Goal: Information Seeking & Learning: Learn about a topic

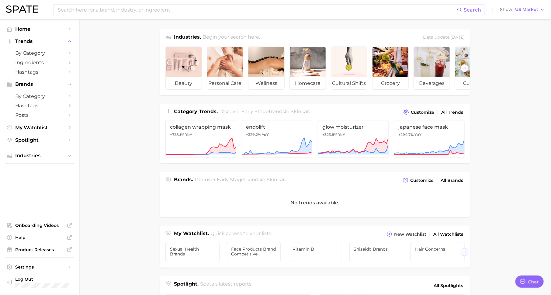
type textarea "x"
click at [67, 154] on icon "Sidebar" at bounding box center [69, 155] width 5 height 5
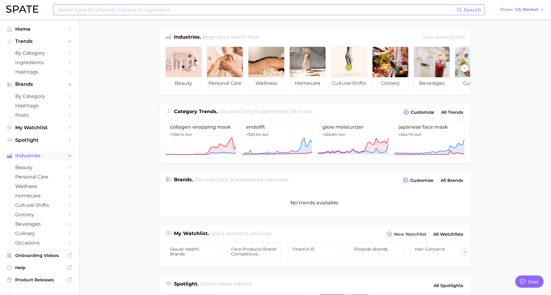
click at [97, 6] on input at bounding box center [257, 10] width 400 height 10
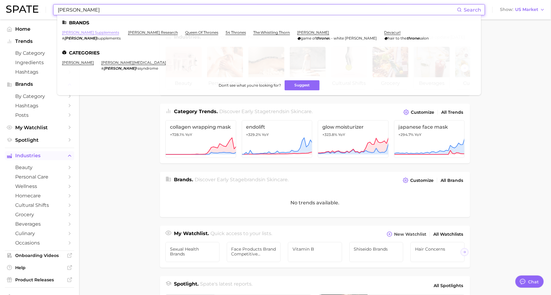
type input "[PERSON_NAME]"
click at [81, 32] on link "[PERSON_NAME] supplements" at bounding box center [90, 32] width 57 height 5
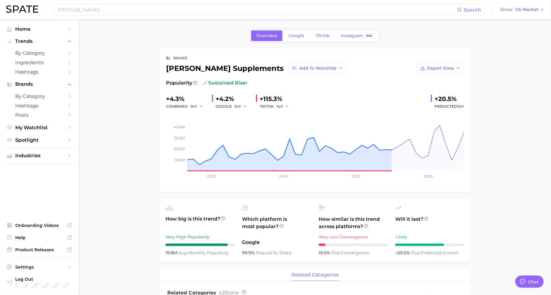
type textarea "x"
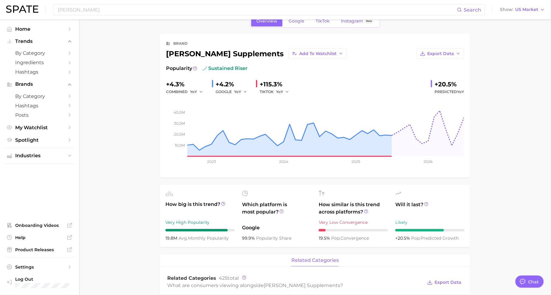
scroll to position [16, 0]
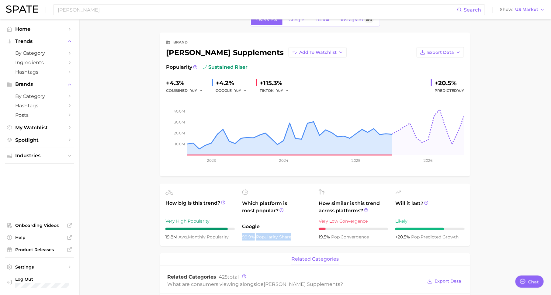
drag, startPoint x: 243, startPoint y: 237, endPoint x: 292, endPoint y: 234, distance: 49.1
click at [292, 235] on div "99.9% popularity share" at bounding box center [276, 236] width 69 height 7
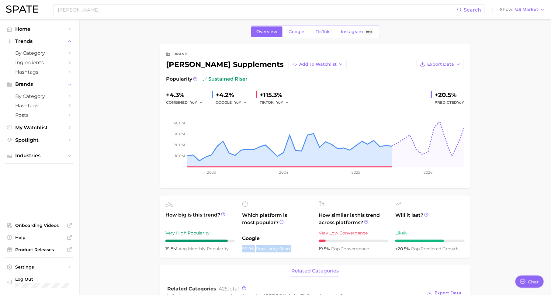
scroll to position [0, 0]
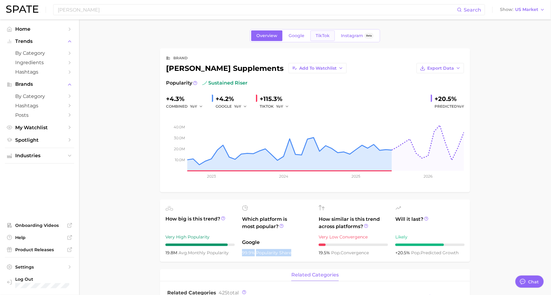
click at [324, 37] on span "TikTok" at bounding box center [323, 35] width 14 height 5
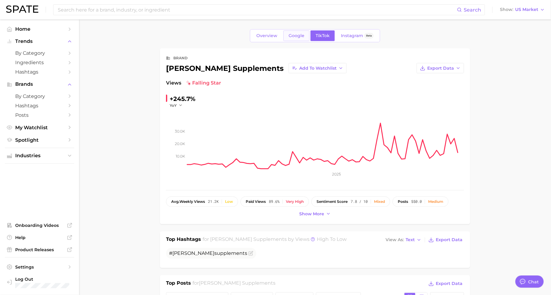
click at [296, 37] on span "Google" at bounding box center [297, 35] width 16 height 5
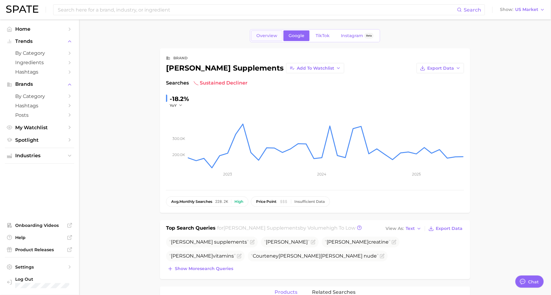
click at [271, 36] on span "Overview" at bounding box center [267, 35] width 21 height 5
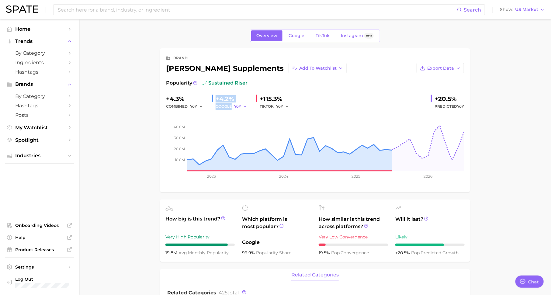
drag, startPoint x: 214, startPoint y: 99, endPoint x: 245, endPoint y: 107, distance: 31.7
click at [245, 107] on div "+4.2% GOOGLE YoY" at bounding box center [231, 102] width 39 height 16
click at [319, 37] on span "TikTok" at bounding box center [323, 35] width 14 height 5
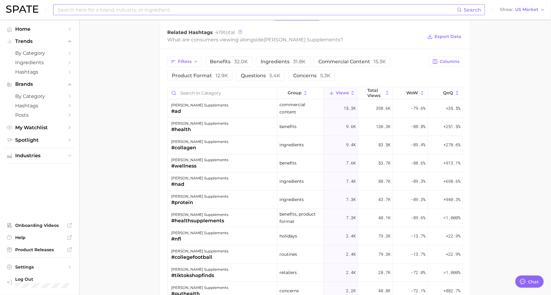
click at [173, 9] on input at bounding box center [257, 10] width 400 height 10
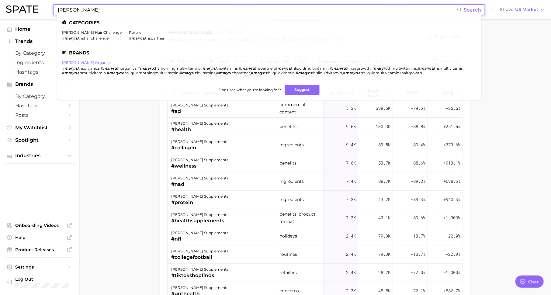
type input "mary ru"
click at [86, 61] on link "[PERSON_NAME] organics" at bounding box center [86, 62] width 49 height 5
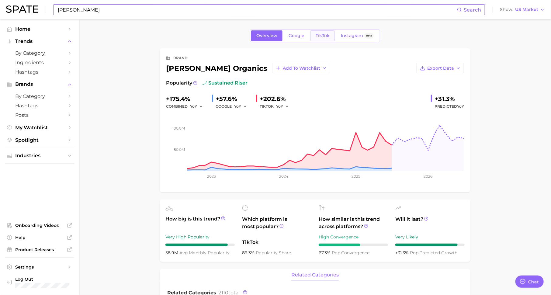
click at [324, 34] on span "TikTok" at bounding box center [323, 35] width 14 height 5
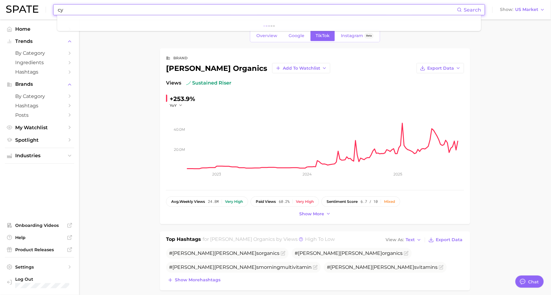
type input "c"
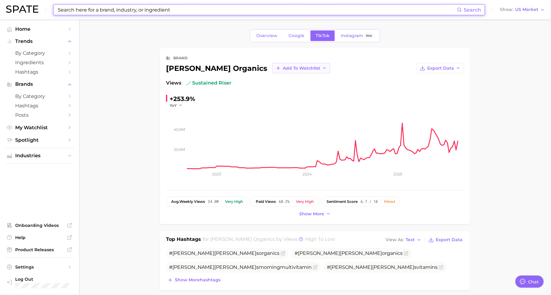
click at [283, 67] on span "Add to Watchlist" at bounding box center [301, 68] width 37 height 5
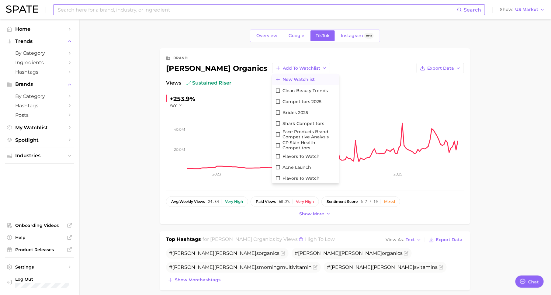
click at [283, 79] on span "New Watchlist" at bounding box center [299, 79] width 32 height 5
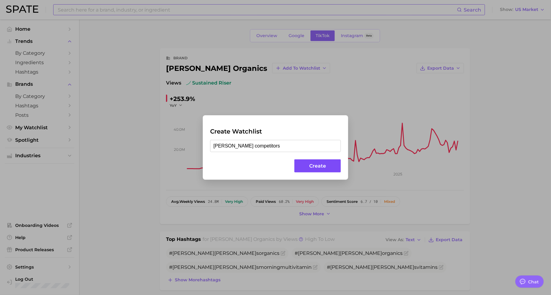
type input "[PERSON_NAME] competitors"
click at [310, 165] on button "Create" at bounding box center [318, 165] width 47 height 13
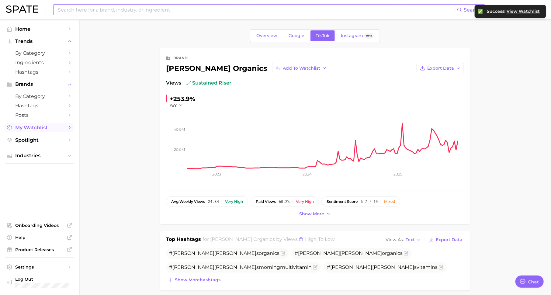
click at [47, 130] on span "My Watchlist" at bounding box center [39, 128] width 49 height 6
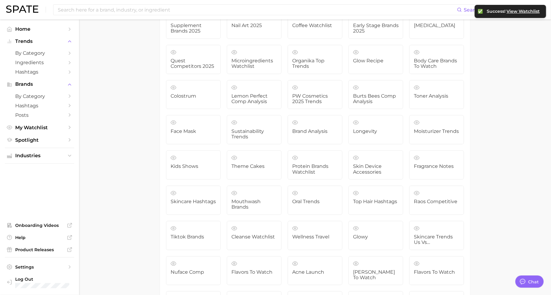
scroll to position [1766, 0]
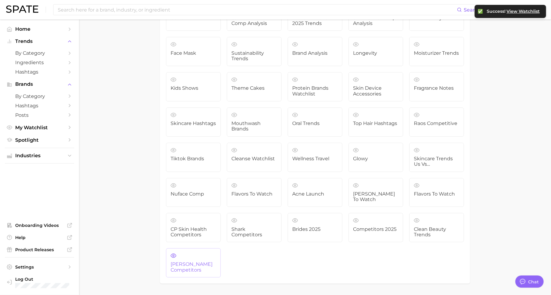
click at [182, 248] on link "[PERSON_NAME] competitors" at bounding box center [193, 262] width 55 height 29
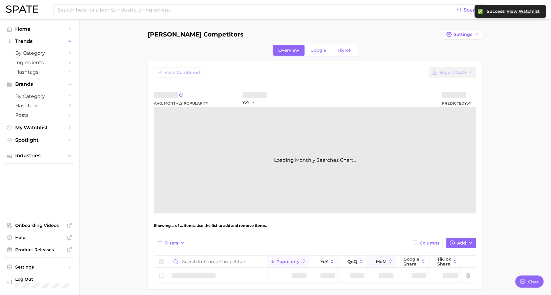
scroll to position [24, 0]
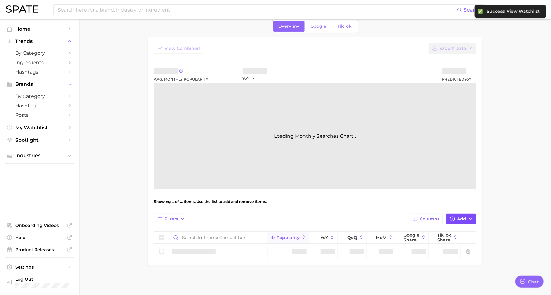
click at [454, 217] on circle "button" at bounding box center [453, 219] width 5 height 5
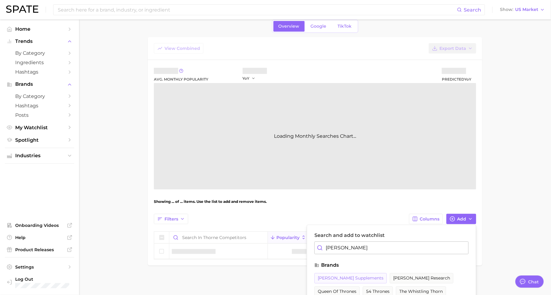
click at [338, 276] on span "[PERSON_NAME] supplements" at bounding box center [351, 278] width 66 height 5
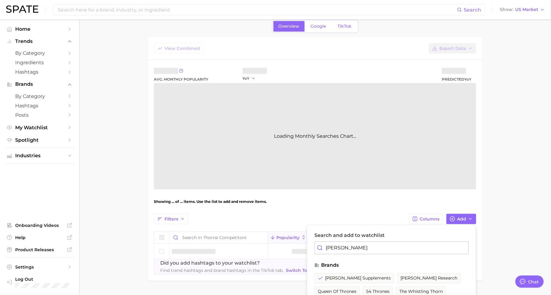
click at [355, 247] on input "[PERSON_NAME]" at bounding box center [392, 248] width 154 height 13
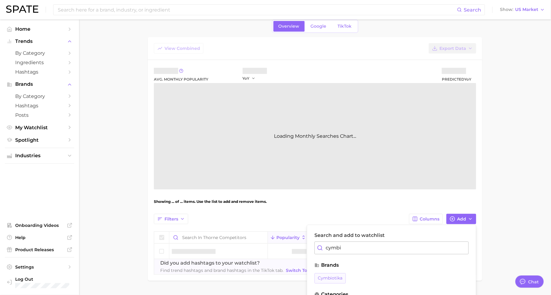
click at [336, 277] on span "cymbiotika" at bounding box center [330, 278] width 25 height 5
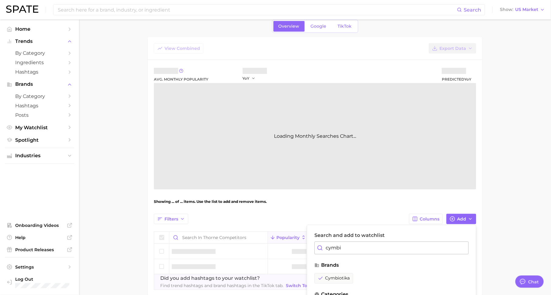
click at [350, 247] on input "cymbi" at bounding box center [392, 248] width 154 height 13
type input "pure en"
click at [343, 276] on span "pure encapsulations" at bounding box center [340, 278] width 44 height 5
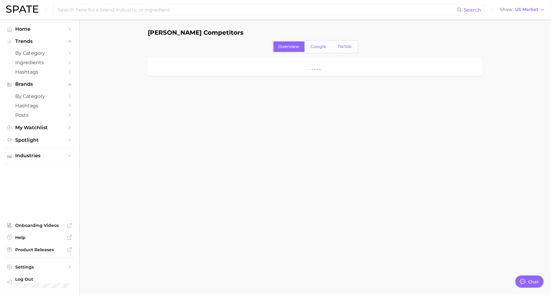
scroll to position [8, 0]
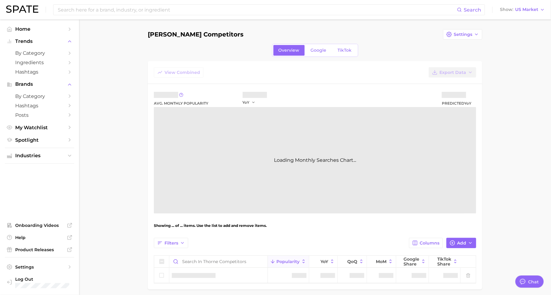
type textarea "x"
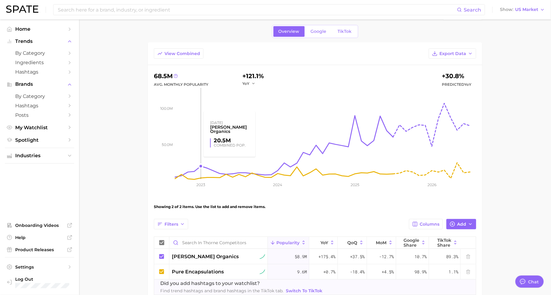
scroll to position [4, 0]
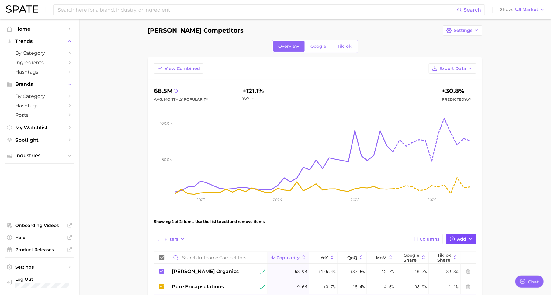
click at [458, 240] on span "Add" at bounding box center [461, 239] width 9 height 5
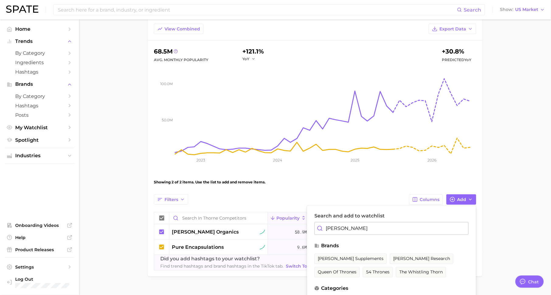
scroll to position [46, 0]
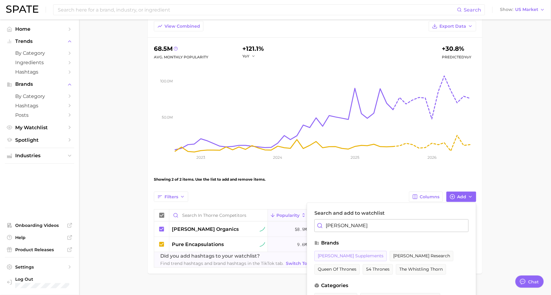
type input "[PERSON_NAME]"
click at [346, 257] on span "[PERSON_NAME] supplements" at bounding box center [351, 256] width 66 height 5
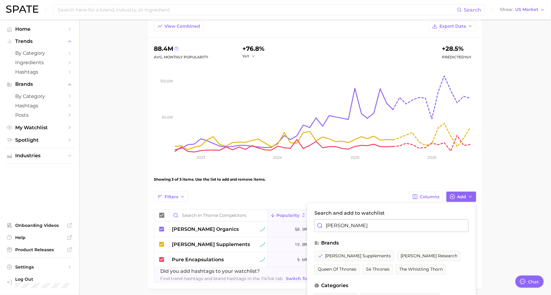
click at [362, 226] on input "[PERSON_NAME]" at bounding box center [392, 225] width 154 height 13
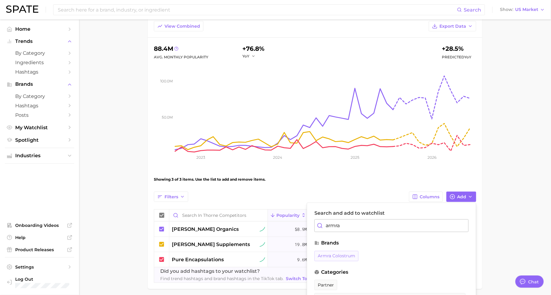
type input "armra"
click at [350, 254] on span "armra colostrum" at bounding box center [336, 256] width 37 height 5
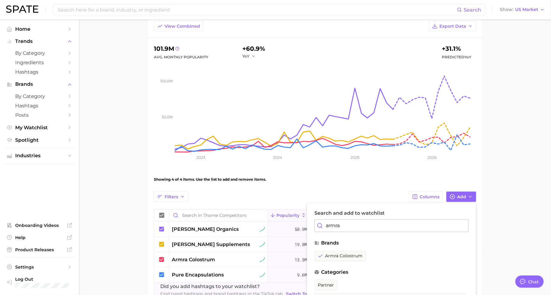
click at [347, 226] on input "armra" at bounding box center [392, 225] width 154 height 13
click at [327, 257] on span "cymbiotika" at bounding box center [330, 256] width 25 height 5
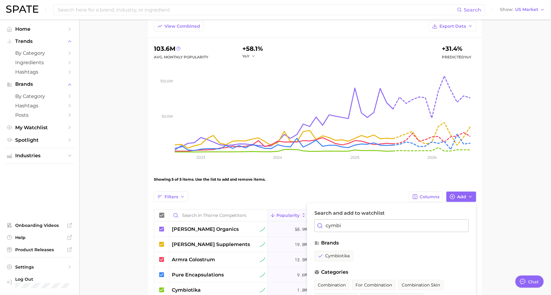
click at [371, 223] on input "cymbi" at bounding box center [392, 225] width 154 height 13
type input "ag1"
click at [318, 256] on span "ag1" at bounding box center [322, 256] width 8 height 5
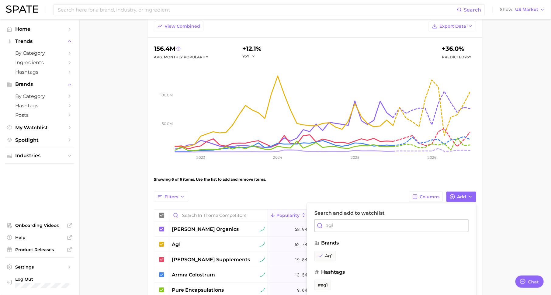
click at [341, 192] on div "Filters Columns Add Search and add to watchlist ag1 brands ag1 hashtags #ag1" at bounding box center [315, 197] width 323 height 10
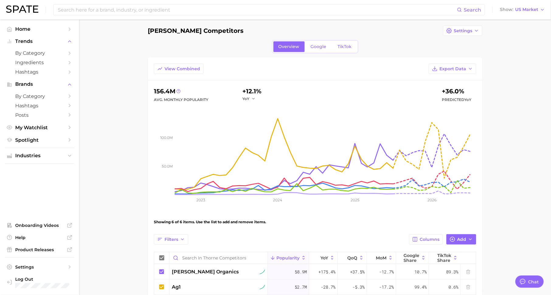
scroll to position [0, 0]
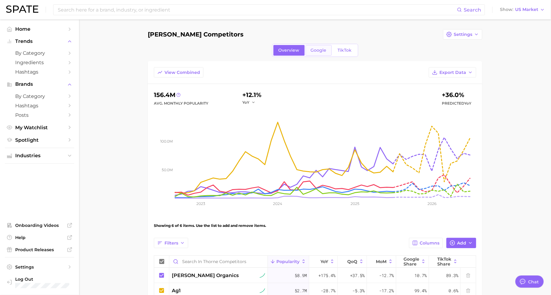
click at [317, 49] on span "Google" at bounding box center [319, 50] width 16 height 5
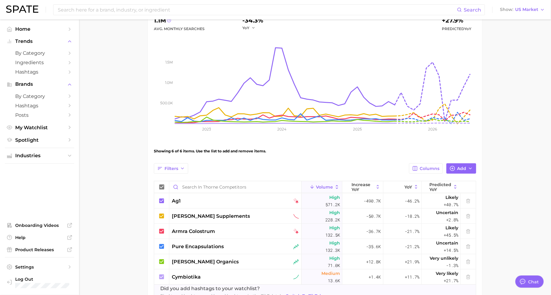
scroll to position [80, 0]
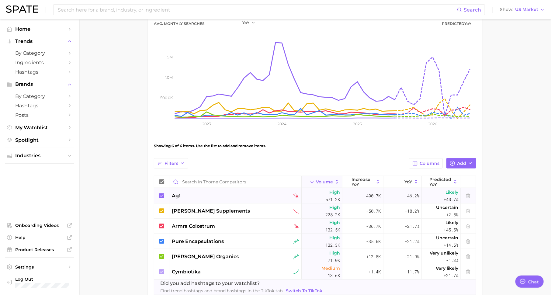
click at [183, 194] on div "ag1" at bounding box center [235, 195] width 127 height 7
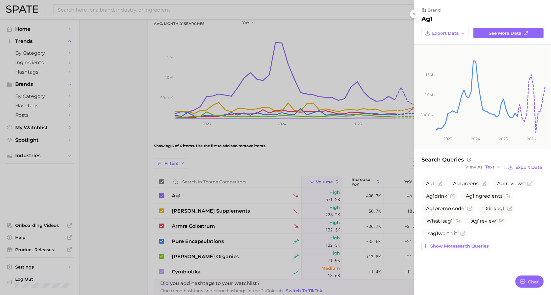
click at [449, 245] on span "Show more search queries" at bounding box center [460, 246] width 58 height 5
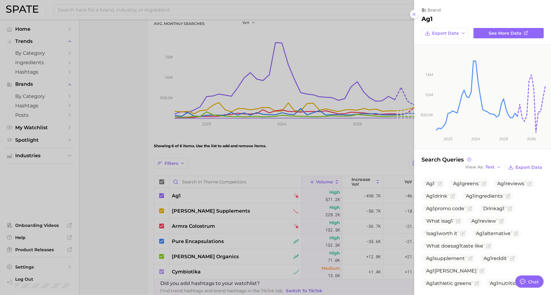
click at [329, 156] on div at bounding box center [275, 147] width 551 height 295
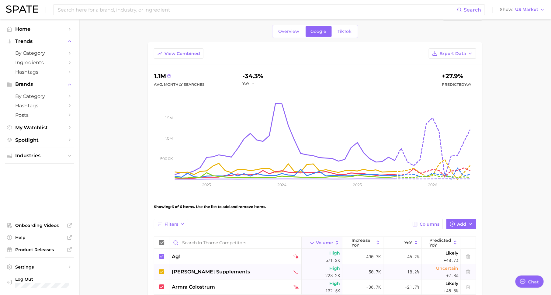
scroll to position [0, 0]
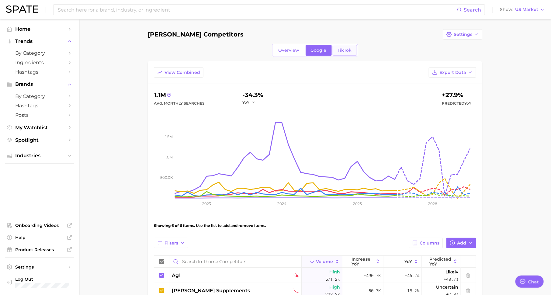
click at [341, 49] on span "TikTok" at bounding box center [345, 50] width 14 height 5
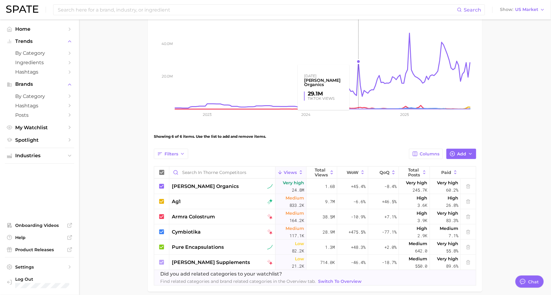
scroll to position [115, 0]
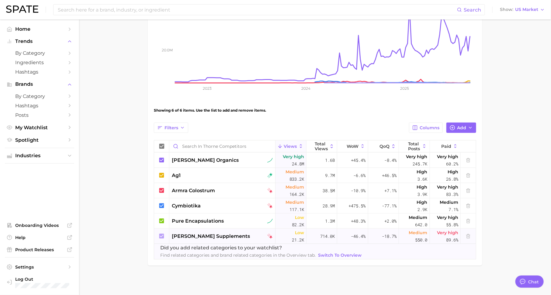
click at [221, 235] on span "[PERSON_NAME] supplements" at bounding box center [211, 236] width 78 height 7
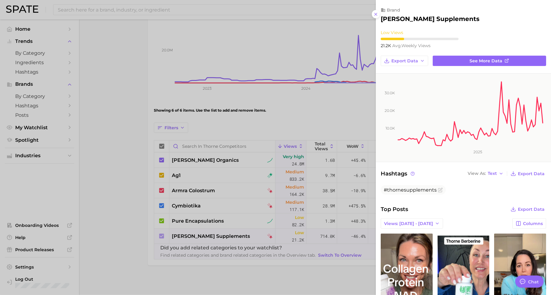
scroll to position [0, 0]
click at [229, 207] on div at bounding box center [275, 147] width 551 height 295
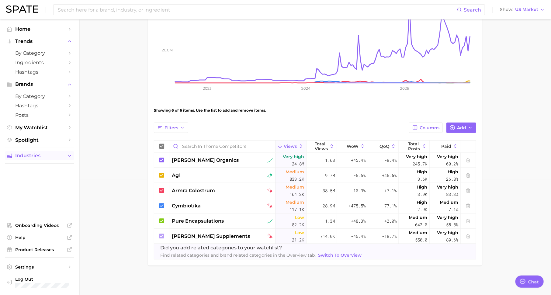
click at [53, 159] on button "Industries" at bounding box center [39, 155] width 69 height 9
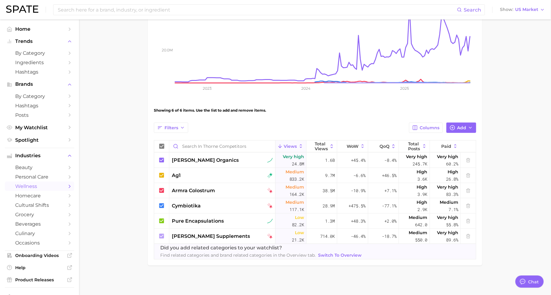
click at [51, 189] on span "wellness" at bounding box center [39, 187] width 49 height 6
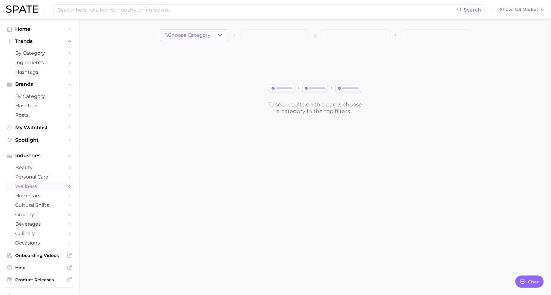
click at [196, 35] on span "1. Choose Category" at bounding box center [187, 35] width 45 height 5
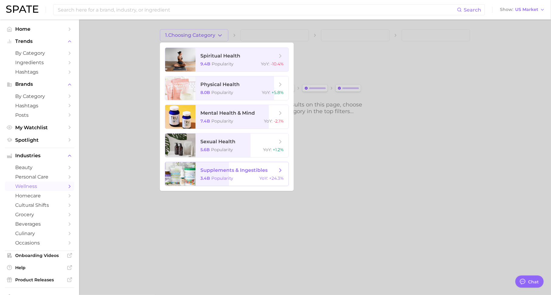
click at [227, 174] on span "supplements & ingestibles 3.4b Popularity YoY : +24.3%" at bounding box center [242, 174] width 93 height 24
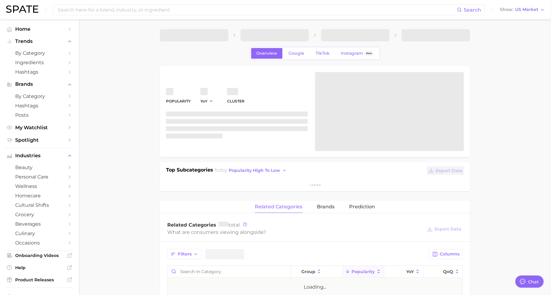
type textarea "x"
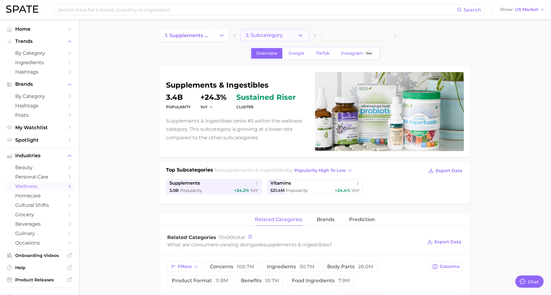
click at [287, 32] on button "2. Subcategory" at bounding box center [275, 35] width 68 height 12
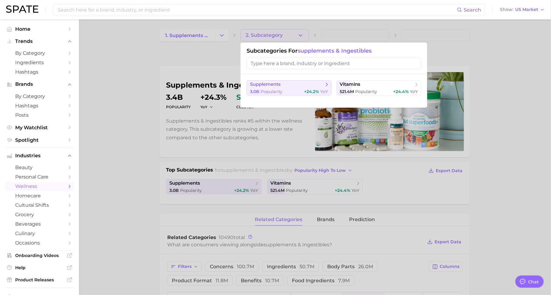
click at [306, 90] on span "+24.2%" at bounding box center [311, 91] width 15 height 5
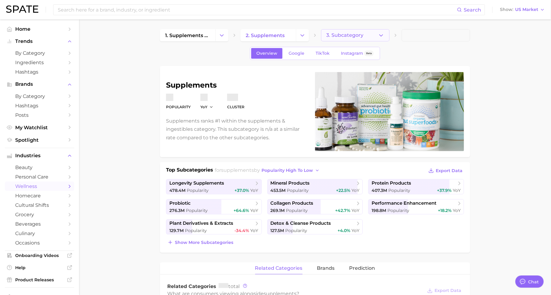
click at [330, 40] on button "3. Subcategory" at bounding box center [355, 35] width 68 height 12
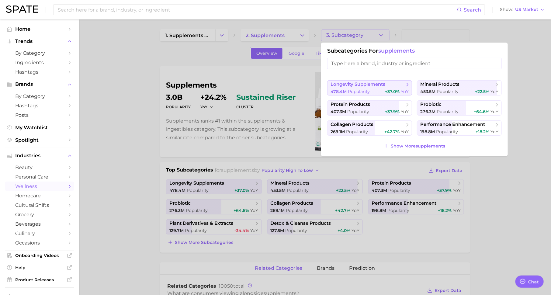
click at [382, 85] on span "longevity supplements" at bounding box center [358, 85] width 55 height 6
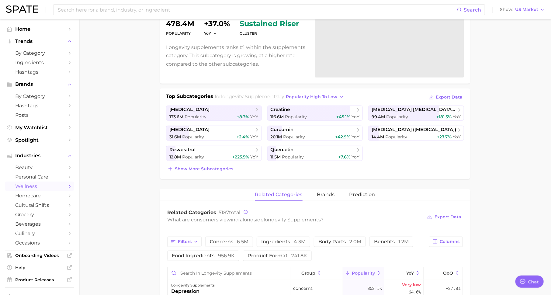
scroll to position [73, 0]
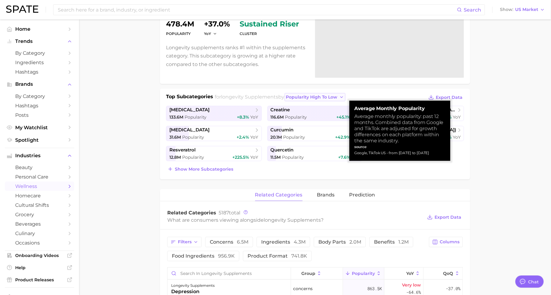
click at [308, 98] on span "popularity high to low" at bounding box center [311, 97] width 51 height 5
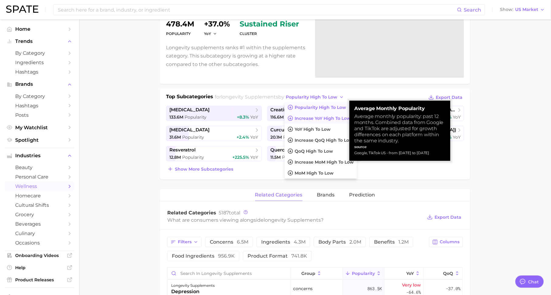
click at [311, 122] on button "Increase YoY high to low" at bounding box center [321, 118] width 72 height 11
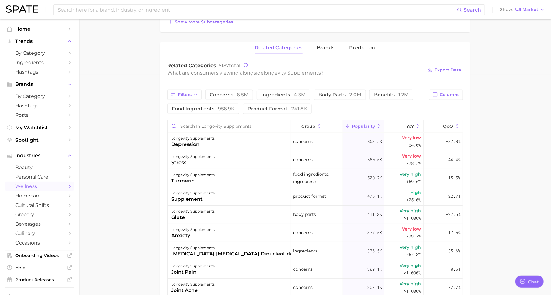
scroll to position [223, 0]
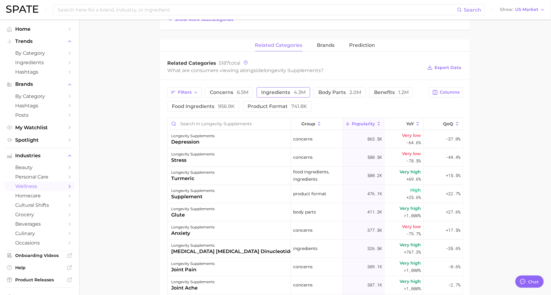
click at [289, 90] on span "ingredients 4.3m" at bounding box center [283, 92] width 44 height 5
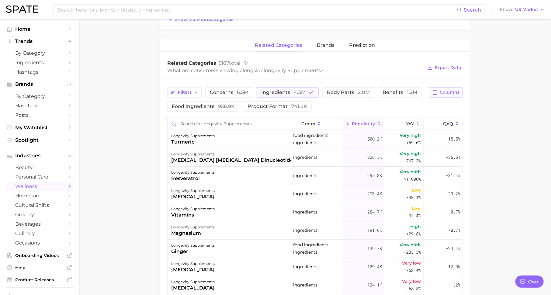
click at [446, 94] on button "Columns" at bounding box center [446, 92] width 34 height 10
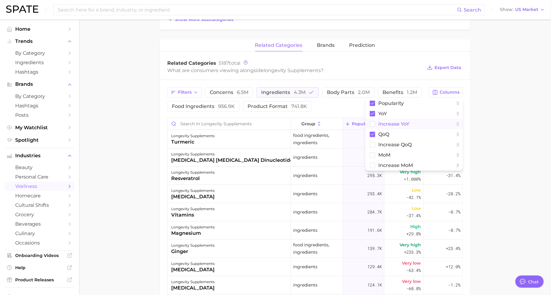
click at [416, 125] on button "Increase YoY" at bounding box center [414, 124] width 97 height 10
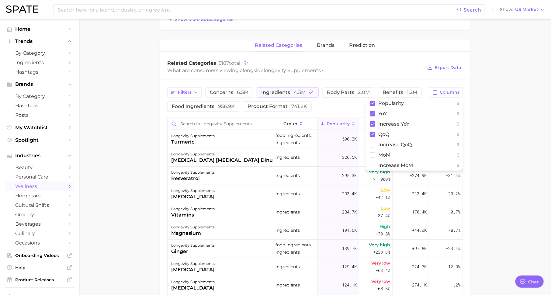
click at [350, 107] on div "Filters concerns 6.5m ingredients 4.3m body parts 2.0m benefits 1.2m food ingre…" at bounding box center [296, 99] width 258 height 24
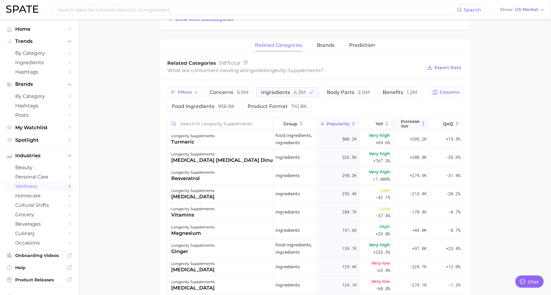
click at [409, 122] on span "Increase YoY" at bounding box center [410, 124] width 19 height 10
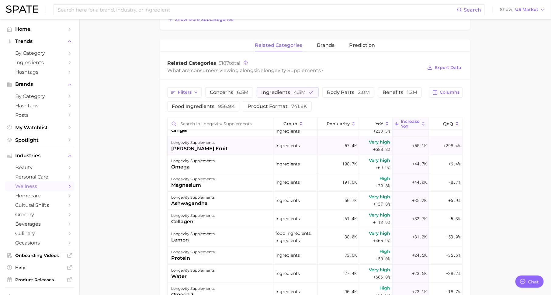
scroll to position [70, 0]
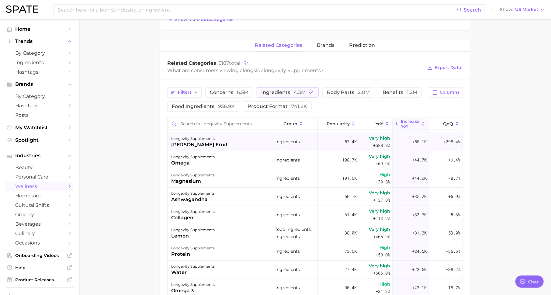
click at [224, 218] on div "longevity supplements collagen" at bounding box center [221, 215] width 106 height 18
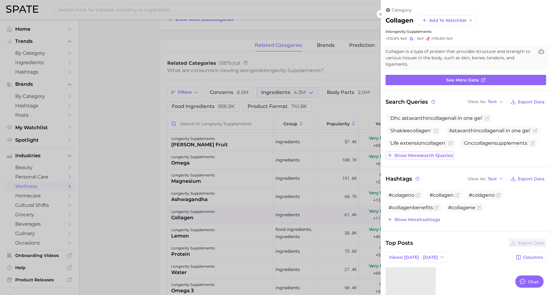
click at [417, 153] on span "Show more search queries" at bounding box center [424, 155] width 58 height 5
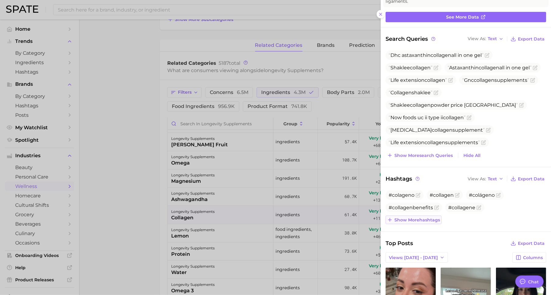
scroll to position [0, 0]
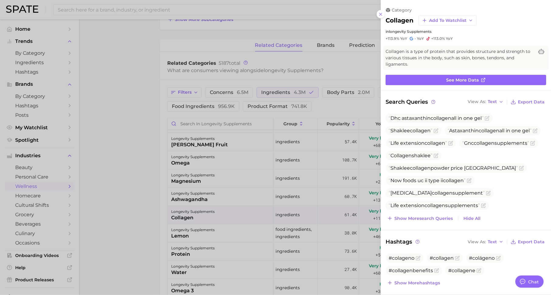
click at [365, 69] on div at bounding box center [275, 147] width 551 height 295
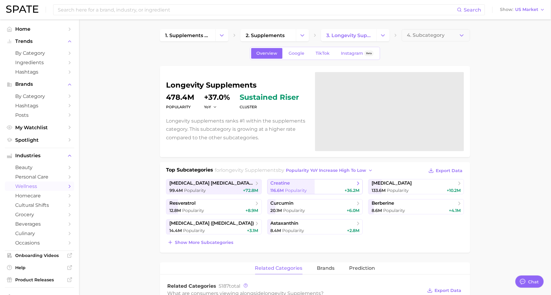
click at [322, 184] on span "creatine" at bounding box center [313, 183] width 85 height 6
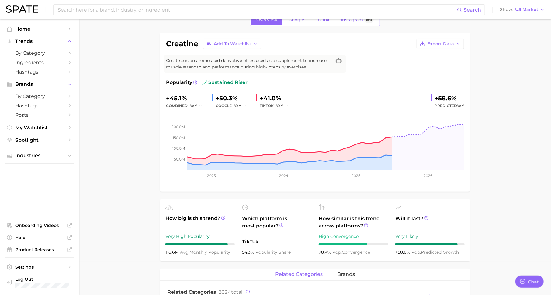
scroll to position [8, 0]
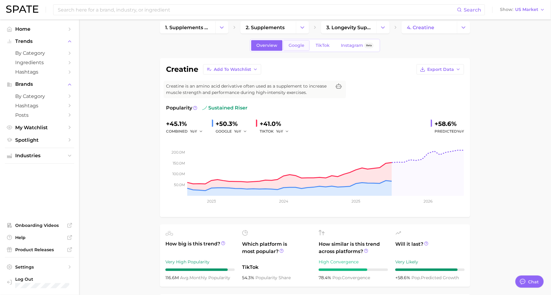
click at [298, 47] on span "Google" at bounding box center [297, 45] width 16 height 5
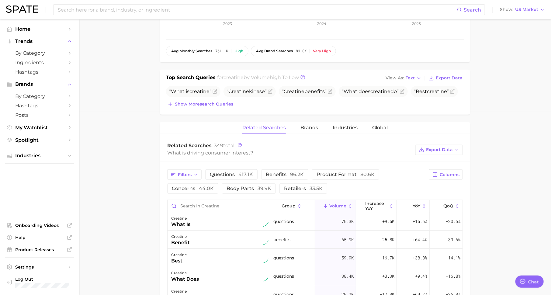
scroll to position [184, 0]
click at [306, 124] on span "Brands" at bounding box center [310, 126] width 18 height 5
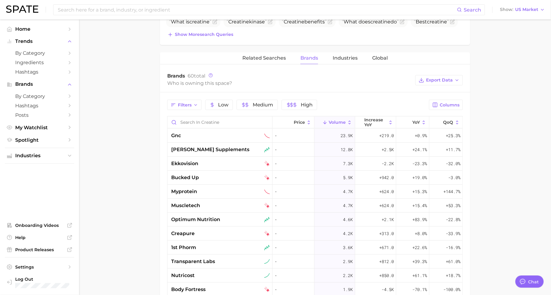
scroll to position [267, 0]
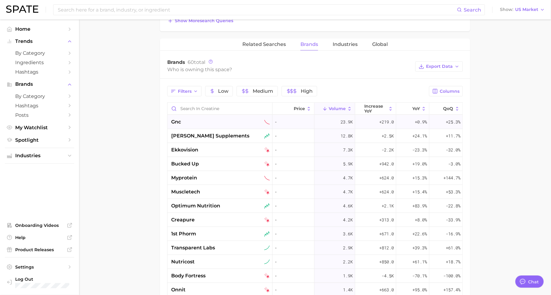
click at [346, 124] on span "23.9k" at bounding box center [347, 121] width 12 height 7
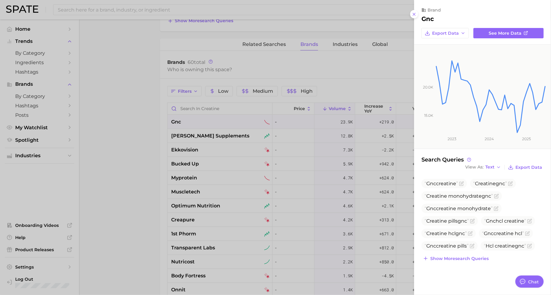
click at [356, 191] on div at bounding box center [275, 147] width 551 height 295
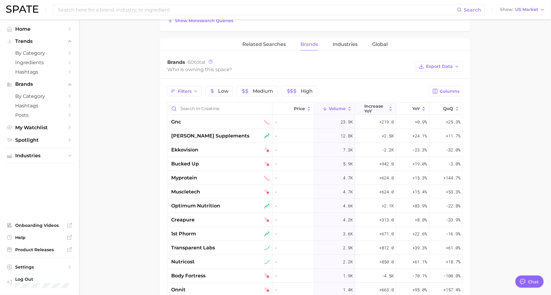
click at [374, 108] on span "increase YoY" at bounding box center [376, 109] width 22 height 10
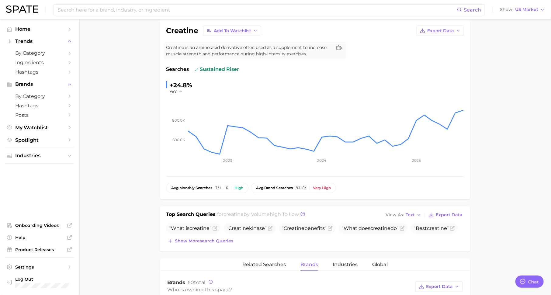
scroll to position [0, 0]
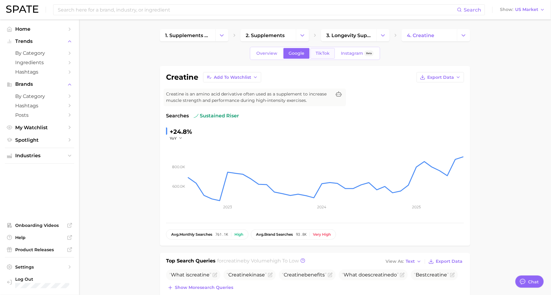
click at [326, 52] on span "TikTok" at bounding box center [323, 53] width 14 height 5
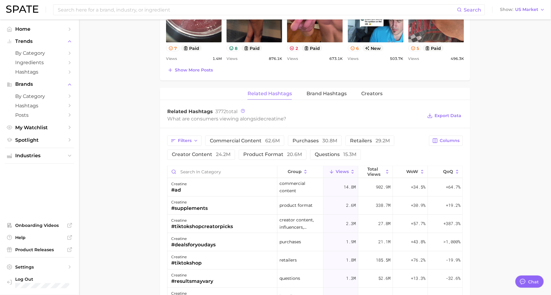
scroll to position [395, 0]
click at [329, 93] on span "Brand Hashtags" at bounding box center [327, 94] width 40 height 5
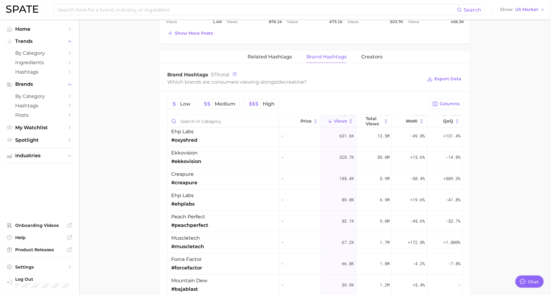
scroll to position [0, 0]
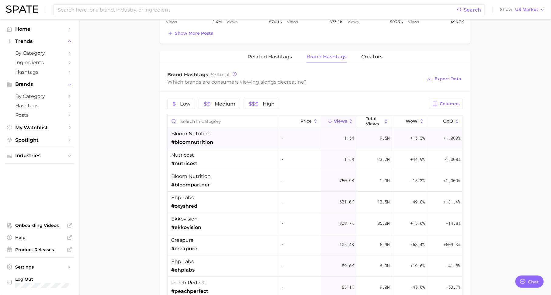
click at [271, 135] on div "bloom nutrition #bloomnutrition" at bounding box center [224, 138] width 112 height 21
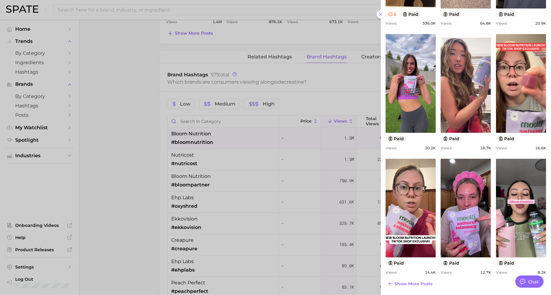
click at [348, 179] on div at bounding box center [275, 147] width 551 height 295
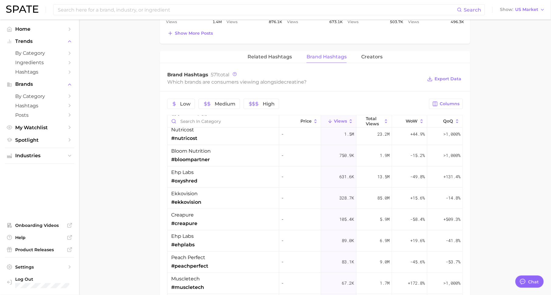
scroll to position [41, 0]
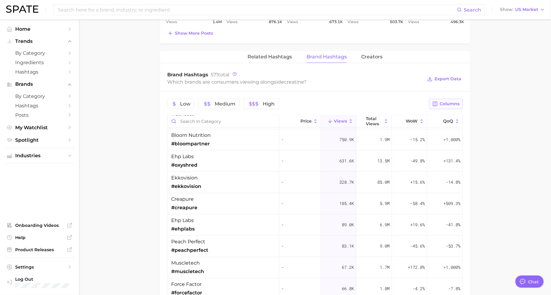
click at [444, 102] on span "Columns" at bounding box center [450, 103] width 20 height 5
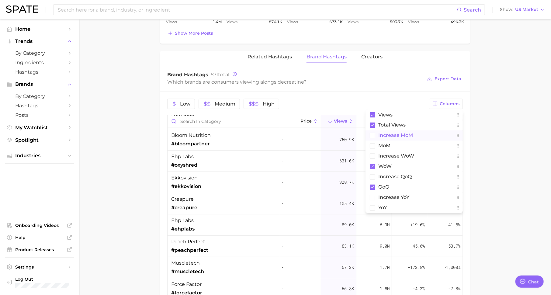
click at [414, 134] on button "increase MoM" at bounding box center [414, 136] width 97 height 10
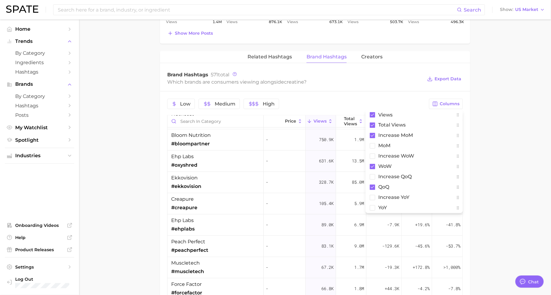
click at [412, 99] on div "Low Medium High" at bounding box center [296, 104] width 258 height 10
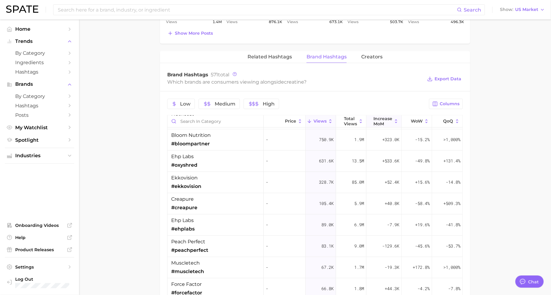
click at [388, 124] on button "increase MoM" at bounding box center [384, 122] width 35 height 12
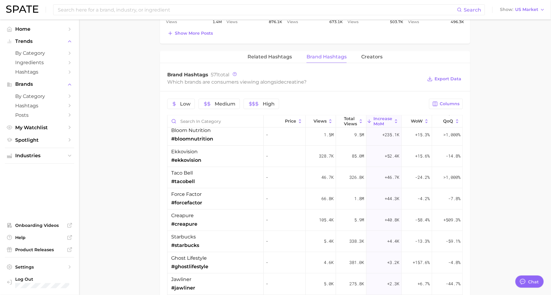
scroll to position [68, 0]
click at [372, 173] on div "+46.7k" at bounding box center [384, 176] width 35 height 21
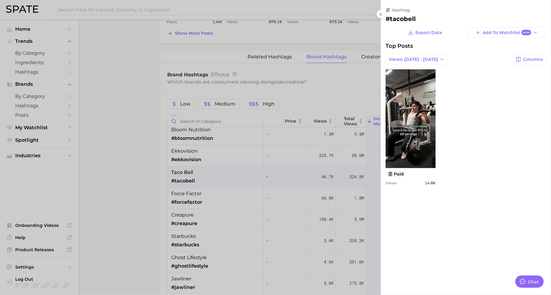
scroll to position [0, 0]
click at [358, 199] on div at bounding box center [275, 147] width 551 height 295
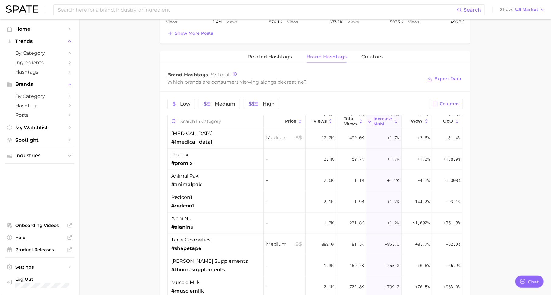
scroll to position [239, 0]
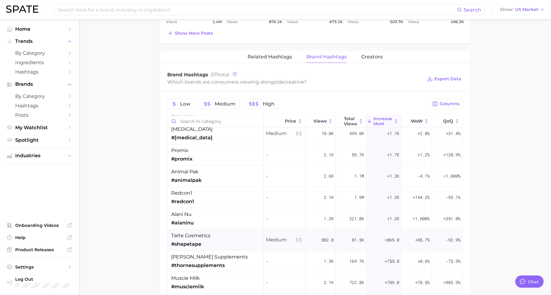
click at [211, 232] on div "tarte cosmetics #shapetape" at bounding box center [216, 240] width 96 height 21
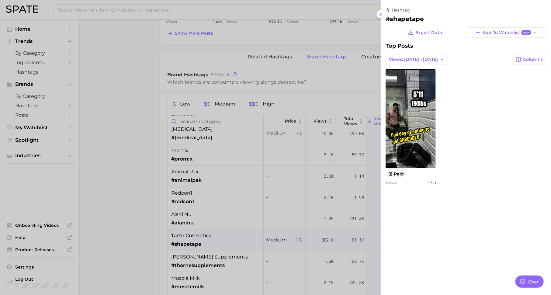
click at [307, 184] on div at bounding box center [275, 147] width 551 height 295
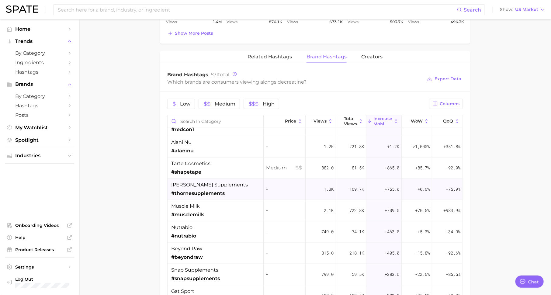
click at [235, 183] on div "[PERSON_NAME] supplements #thornesupplements" at bounding box center [216, 189] width 96 height 21
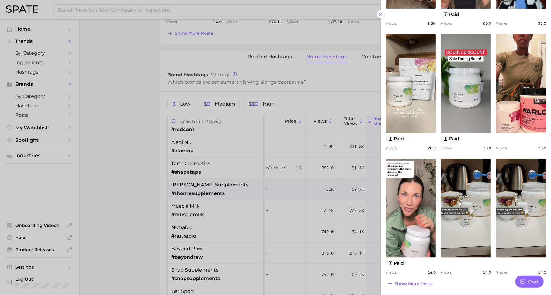
click at [314, 212] on div at bounding box center [275, 147] width 551 height 295
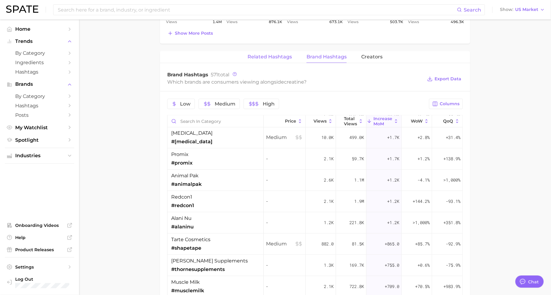
click at [283, 54] on span "Related Hashtags" at bounding box center [270, 56] width 44 height 5
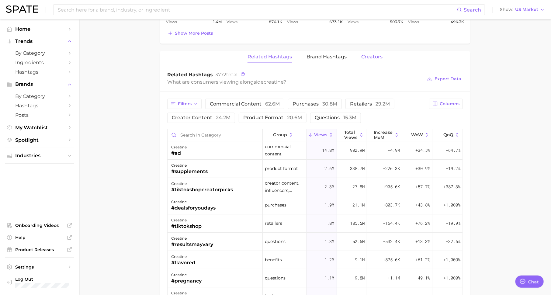
click at [373, 55] on span "Creators" at bounding box center [372, 56] width 21 height 5
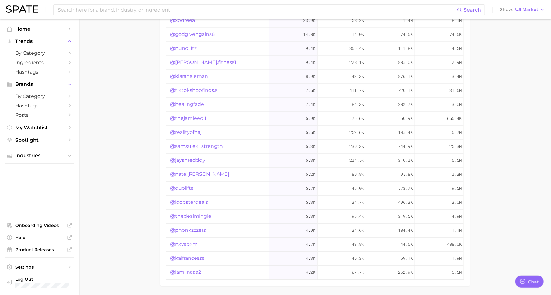
scroll to position [542, 0]
click at [194, 129] on link "@realityofnaj" at bounding box center [186, 132] width 32 height 7
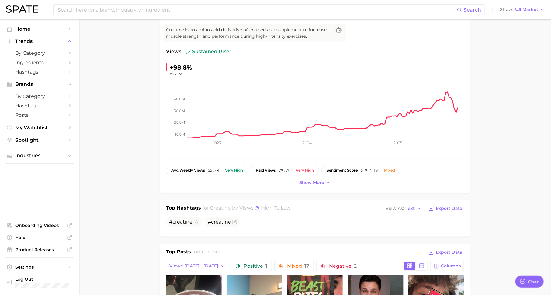
scroll to position [0, 0]
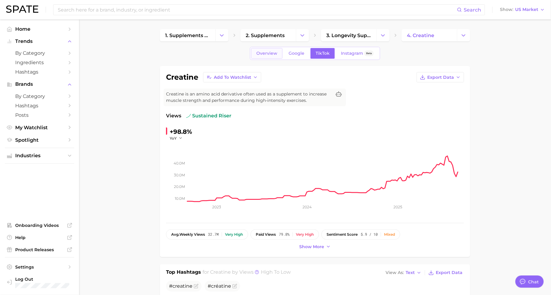
click at [278, 53] on link "Overview" at bounding box center [266, 53] width 31 height 11
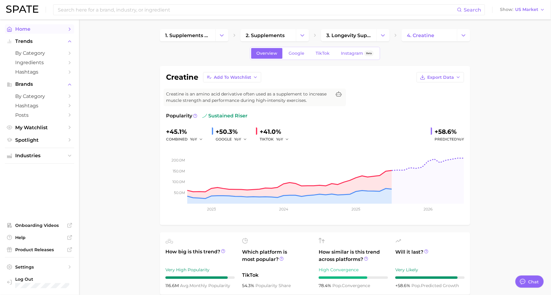
click at [70, 28] on polyline "Sidebar" at bounding box center [70, 29] width 2 height 3
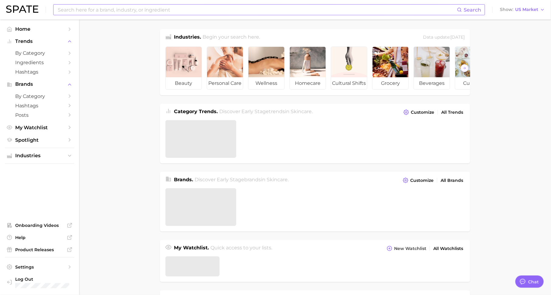
type textarea "x"
click at [102, 8] on input at bounding box center [257, 10] width 400 height 10
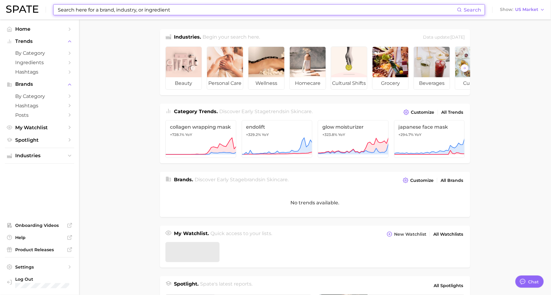
scroll to position [8, 0]
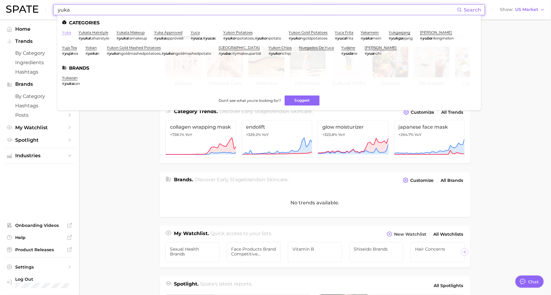
type input "yuka"
click at [64, 33] on link "yuka" at bounding box center [66, 32] width 9 height 5
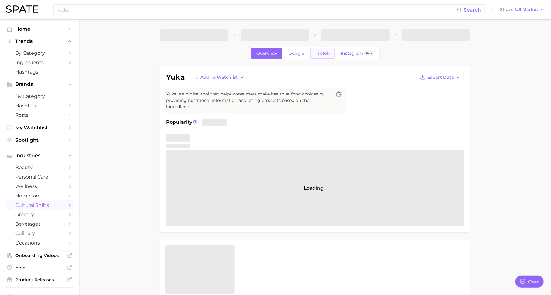
click at [329, 51] on span "TikTok" at bounding box center [323, 53] width 14 height 5
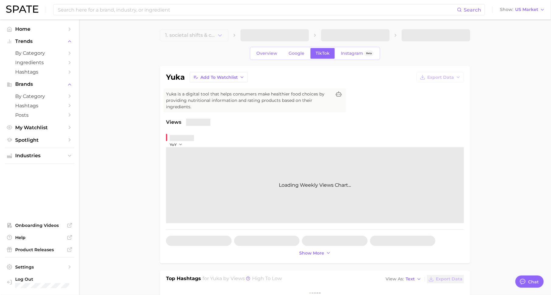
type textarea "x"
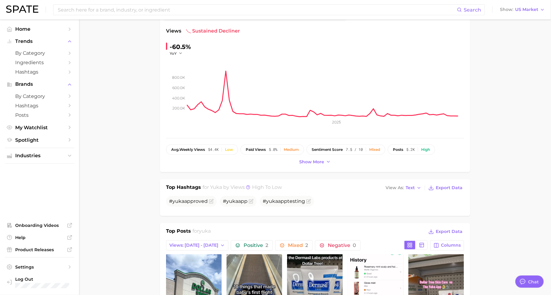
scroll to position [2, 0]
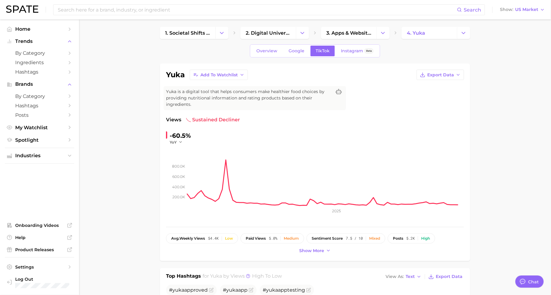
click at [264, 57] on div "Overview Google TikTok Instagram Beta" at bounding box center [315, 50] width 130 height 13
click at [271, 48] on span "Overview" at bounding box center [267, 50] width 21 height 5
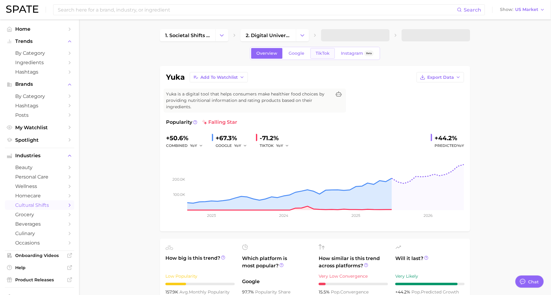
click at [325, 51] on span "TikTok" at bounding box center [323, 53] width 14 height 5
